Goal: Check status: Check status

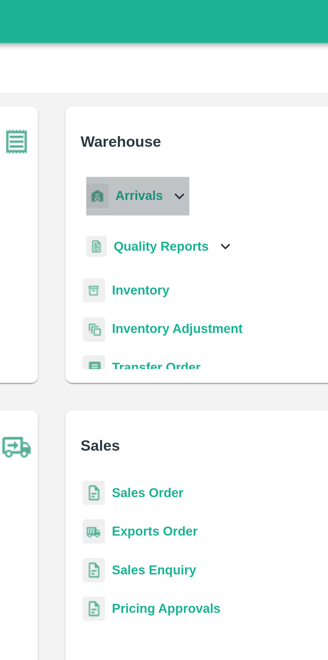
click at [206, 76] on div "Arrivals" at bounding box center [196, 76] width 41 height 15
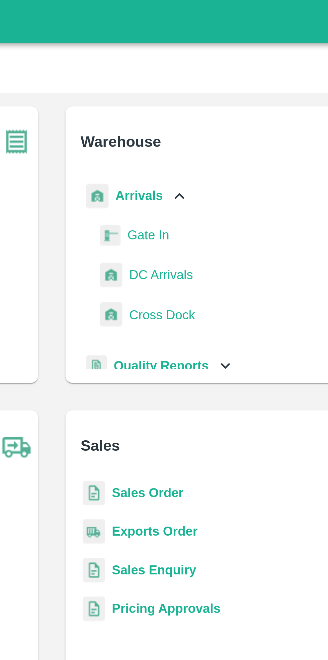
click at [206, 78] on div "Arrivals" at bounding box center [198, 76] width 44 height 15
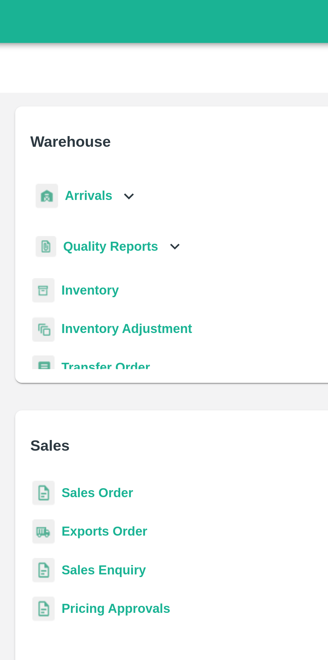
click at [200, 193] on b "Sales Order" at bounding box center [201, 191] width 28 height 5
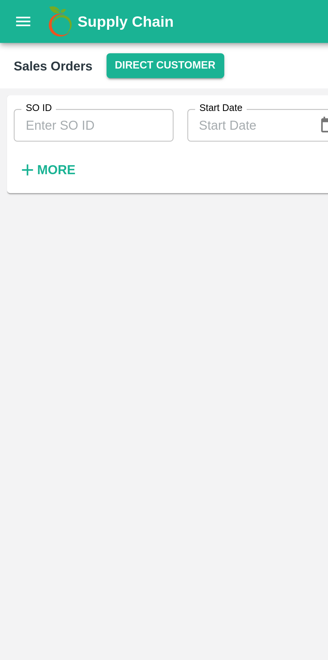
click at [46, 46] on input "SO ID" at bounding box center [36, 48] width 62 height 13
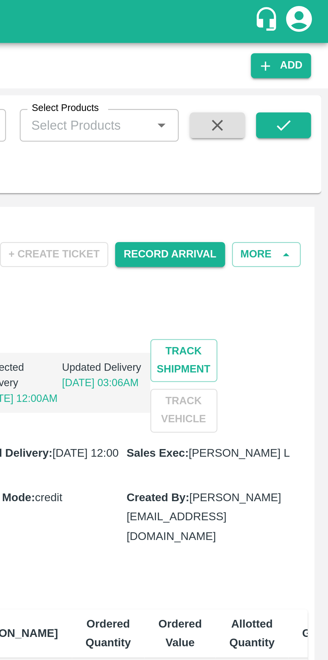
click at [305, 47] on button "submit" at bounding box center [310, 49] width 21 height 10
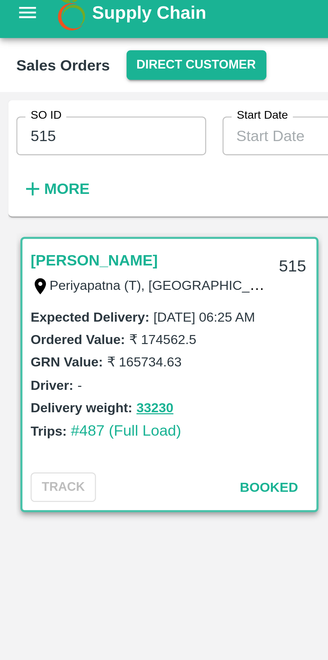
click at [33, 48] on input "515" at bounding box center [36, 48] width 62 height 13
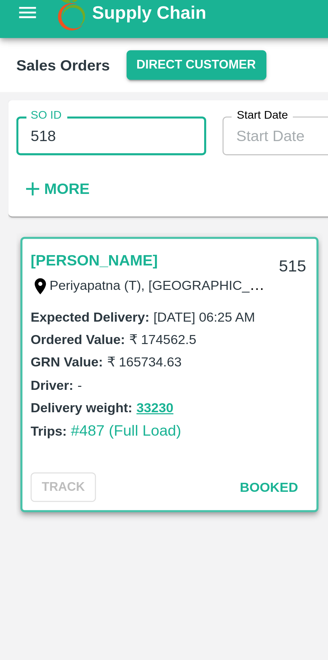
type input "518"
click at [79, 68] on div "SO ID 518 SO ID Start Date Start Date End Date End Date Select Products Select …" at bounding box center [135, 54] width 270 height 35
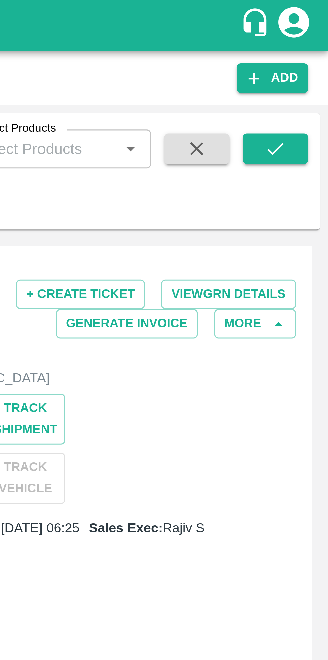
click at [311, 47] on icon "submit" at bounding box center [310, 48] width 7 height 7
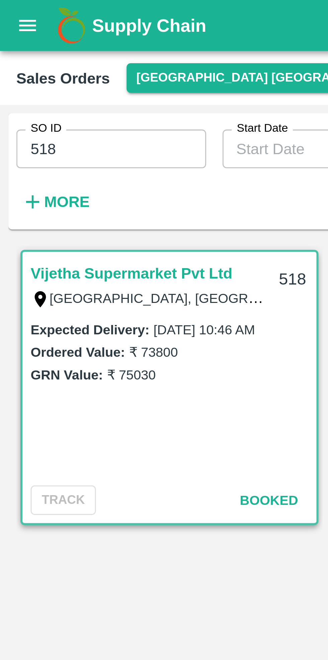
click at [62, 25] on button "[GEOGRAPHIC_DATA] [GEOGRAPHIC_DATA]" at bounding box center [88, 26] width 94 height 10
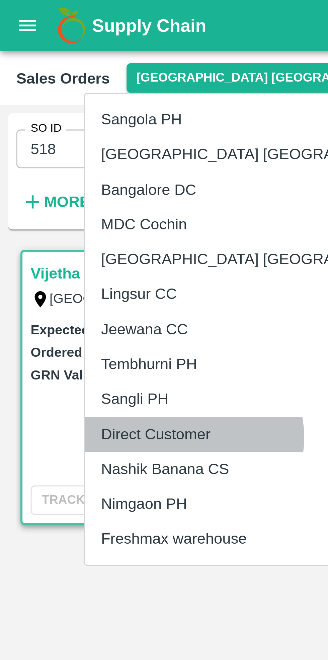
click at [63, 143] on li "Direct Customer" at bounding box center [85, 142] width 115 height 11
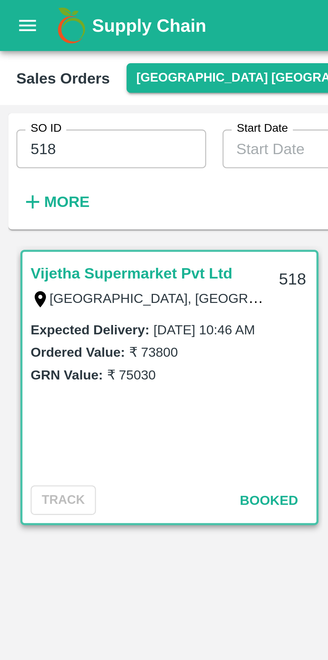
click at [57, 28] on button "[GEOGRAPHIC_DATA] [GEOGRAPHIC_DATA]" at bounding box center [88, 26] width 94 height 10
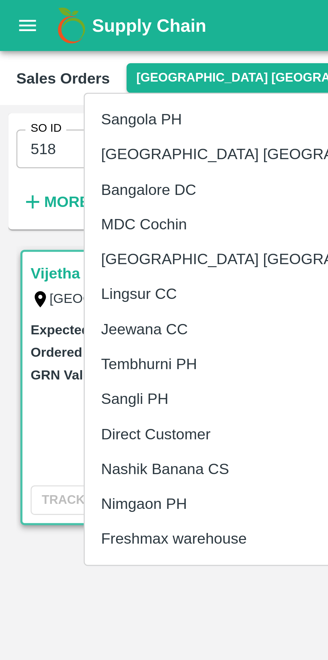
click at [62, 142] on li "Direct Customer" at bounding box center [85, 142] width 115 height 11
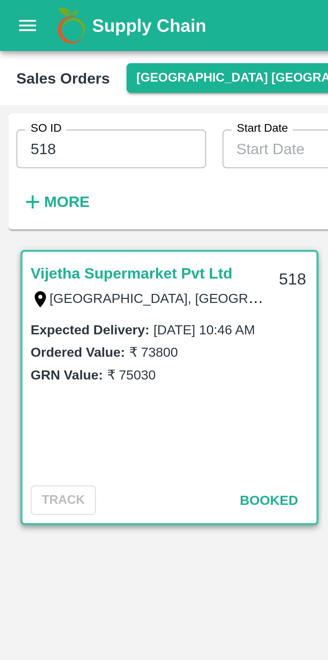
click at [7, 7] on icon "open drawer" at bounding box center [9, 8] width 6 height 4
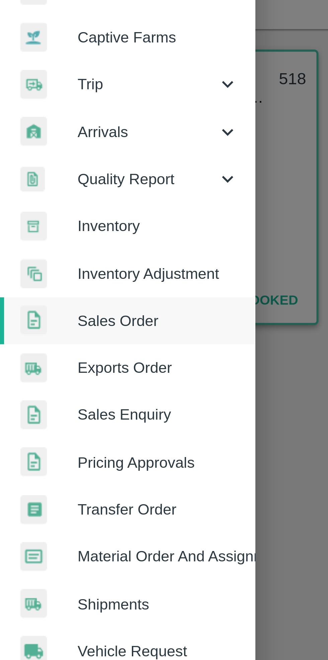
click at [52, 188] on span "Exports Order" at bounding box center [51, 186] width 53 height 7
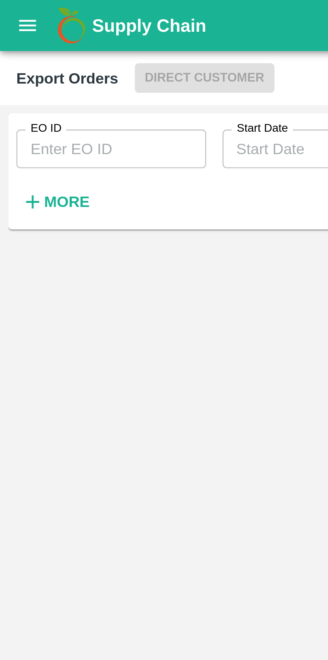
click at [35, 49] on input "EO ID" at bounding box center [36, 48] width 62 height 13
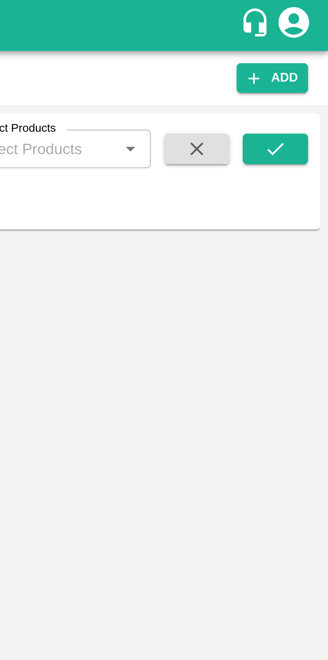
type input "518"
click at [311, 49] on icon "submit" at bounding box center [310, 48] width 7 height 7
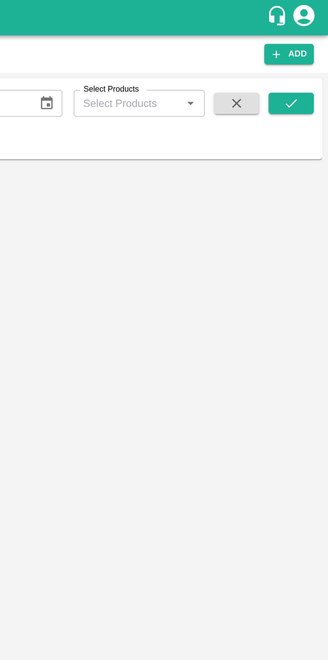
click at [313, 48] on icon "submit" at bounding box center [310, 48] width 7 height 7
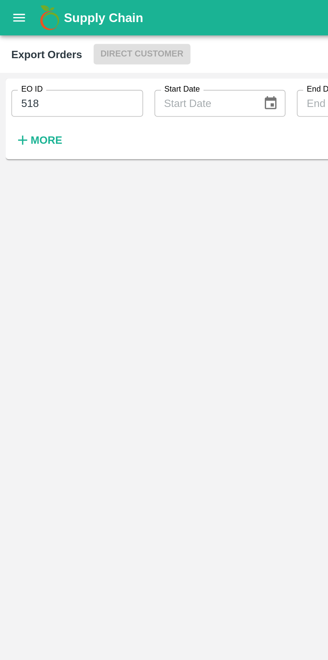
click at [16, 70] on h6 "More" at bounding box center [21, 66] width 15 height 9
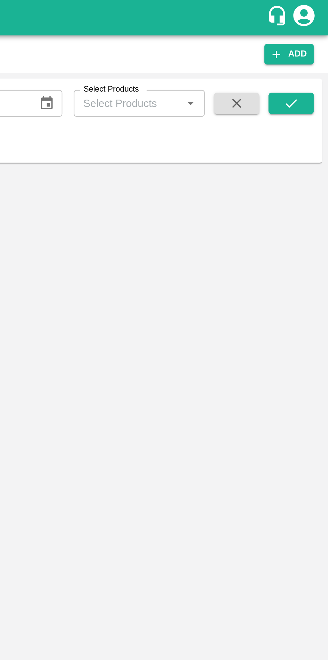
click at [315, 49] on button "submit" at bounding box center [310, 49] width 21 height 10
